Goal: Task Accomplishment & Management: Manage account settings

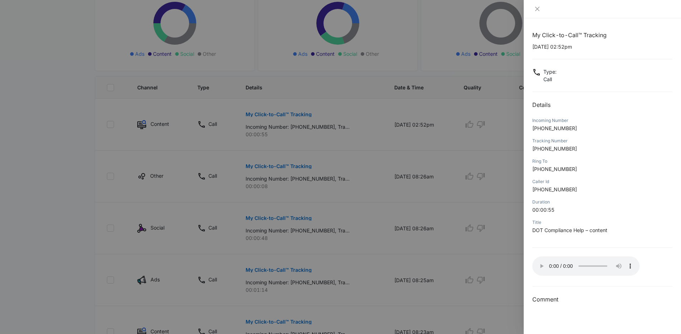
click at [558, 280] on div "My Click-to-Call™ Tracking 10/13/2025 at 02:52pm Type : Call Details Incoming N…" at bounding box center [603, 167] width 140 height 273
click at [565, 3] on div at bounding box center [602, 9] width 157 height 18
click at [539, 9] on icon "close" at bounding box center [538, 9] width 6 height 6
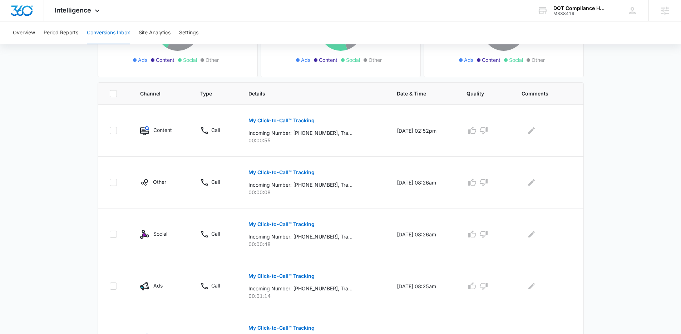
scroll to position [118, 0]
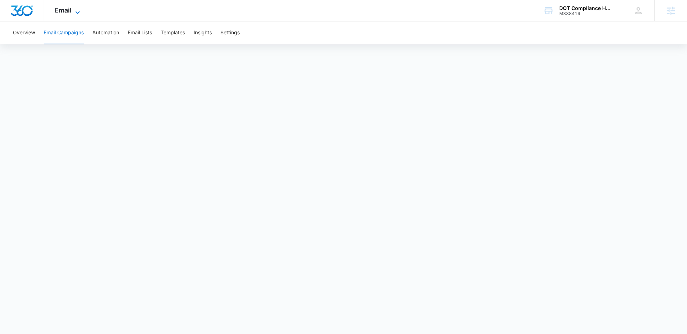
click at [77, 11] on icon at bounding box center [77, 12] width 9 height 9
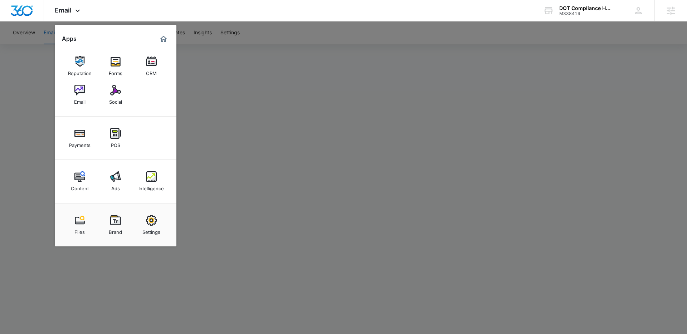
click at [380, 88] on div at bounding box center [343, 167] width 687 height 334
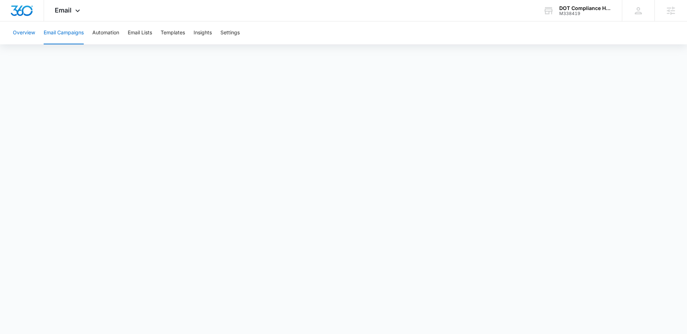
click at [31, 33] on button "Overview" at bounding box center [24, 32] width 22 height 23
click at [28, 33] on button "Overview" at bounding box center [24, 32] width 22 height 23
click at [74, 35] on button "Email Campaigns" at bounding box center [64, 32] width 40 height 23
click at [19, 33] on button "Overview" at bounding box center [24, 32] width 22 height 23
click at [173, 33] on button "Templates" at bounding box center [173, 32] width 24 height 23
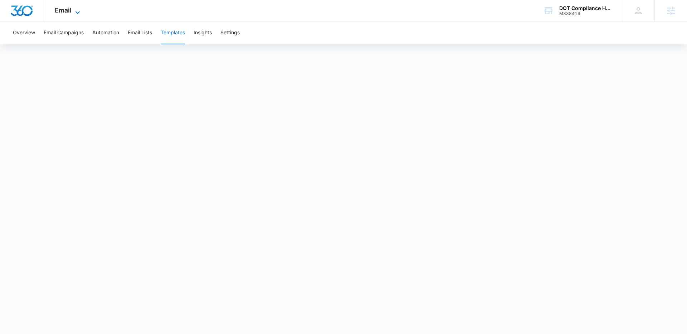
click at [69, 13] on span "Email" at bounding box center [63, 10] width 17 height 8
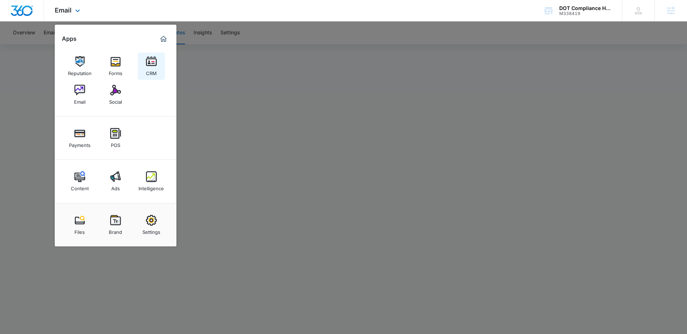
click at [154, 62] on img at bounding box center [151, 61] width 11 height 11
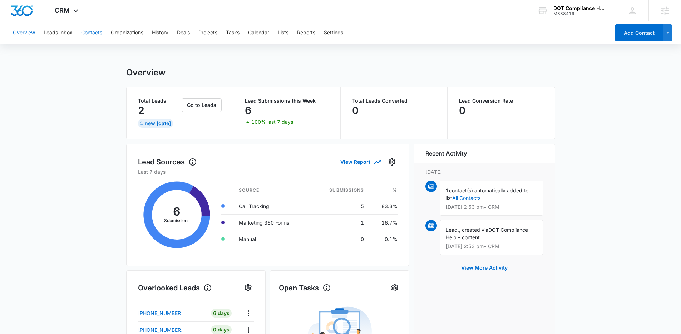
click at [92, 32] on button "Contacts" at bounding box center [91, 32] width 21 height 23
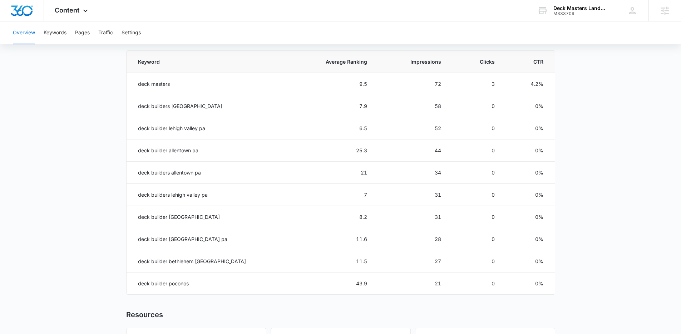
scroll to position [322, 0]
click at [580, 13] on div "M333709" at bounding box center [580, 13] width 52 height 5
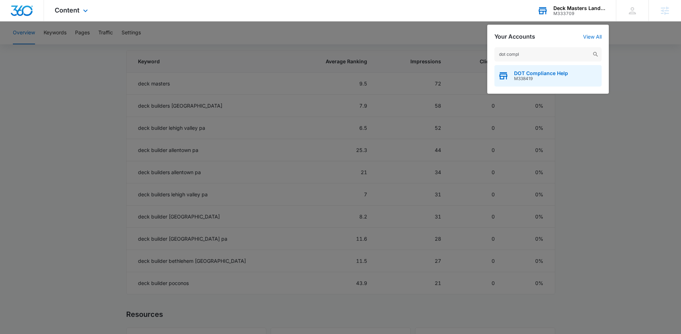
type input "dot compl"
click at [551, 74] on span "DOT Compliance Help" at bounding box center [541, 73] width 54 height 6
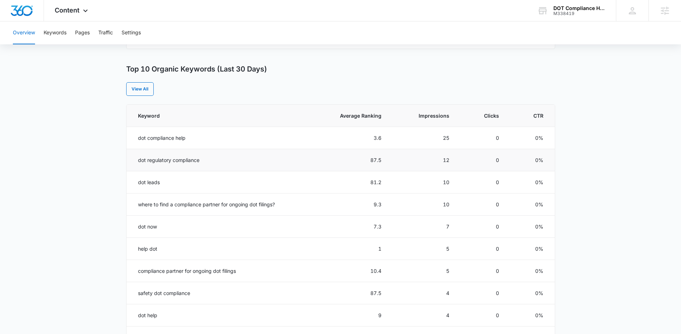
scroll to position [271, 0]
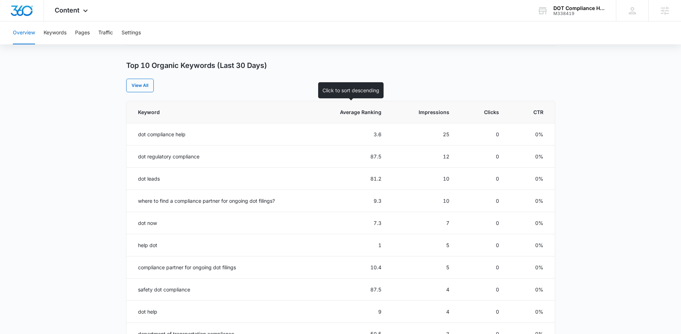
click at [352, 108] on th "Average Ranking" at bounding box center [350, 112] width 80 height 22
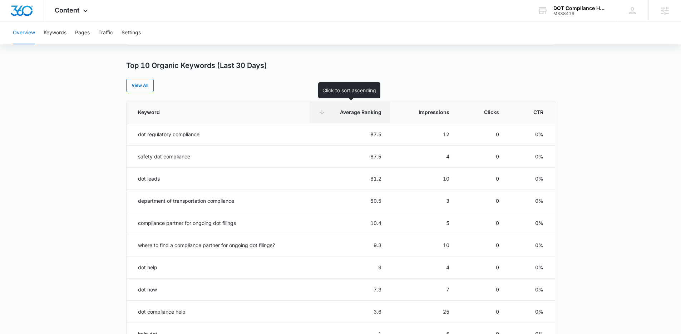
click at [357, 112] on span "Average Ranking" at bounding box center [355, 112] width 53 height 8
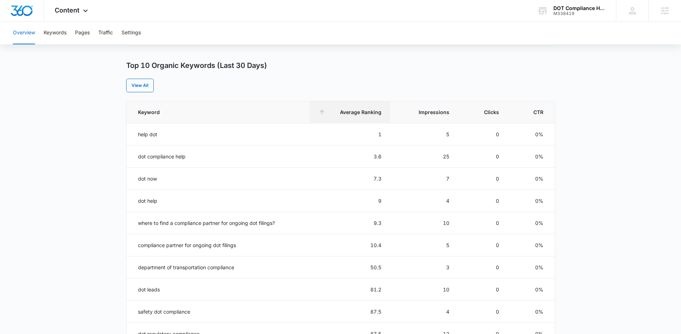
click at [97, 129] on main "Overview Overall Organic Performance (Last 30 Days) Compared to: Aug 15, 2025 -…" at bounding box center [340, 142] width 681 height 693
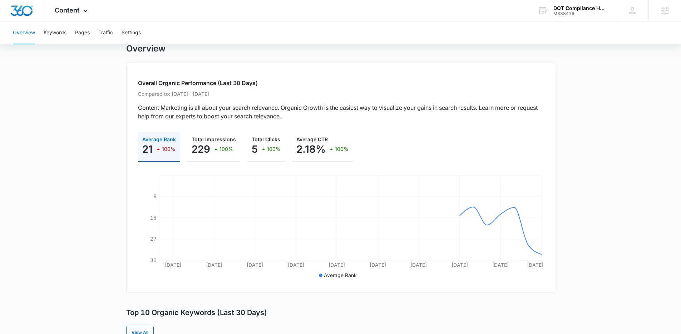
scroll to position [16, 0]
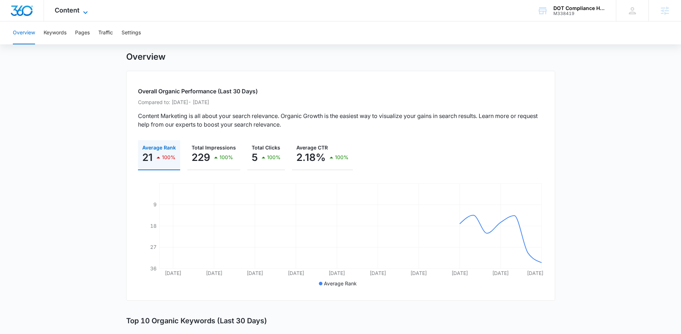
click at [82, 11] on icon at bounding box center [85, 12] width 9 height 9
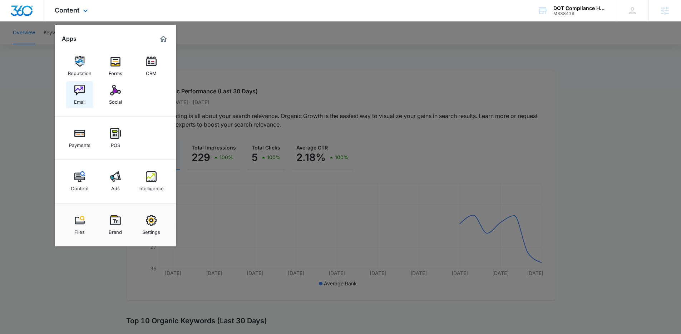
click at [87, 87] on link "Email" at bounding box center [79, 94] width 27 height 27
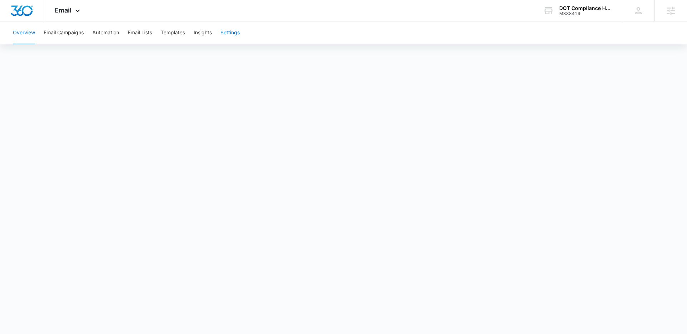
click at [228, 30] on button "Settings" at bounding box center [229, 32] width 19 height 23
